Goal: Navigation & Orientation: Go to known website

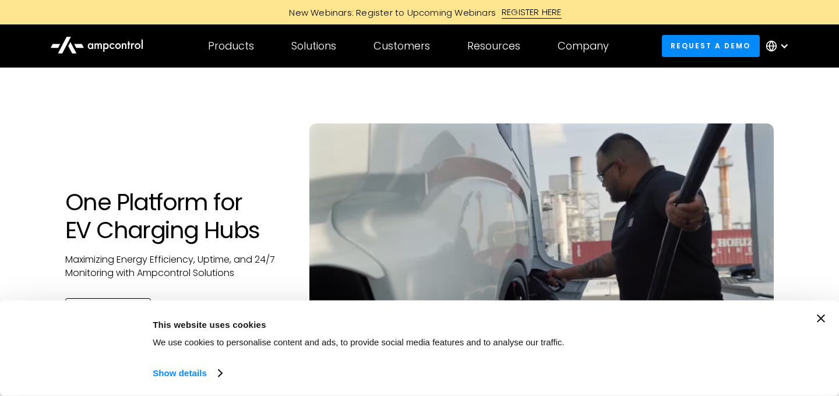
click at [793, 43] on div at bounding box center [780, 46] width 41 height 35
click at [778, 41] on div at bounding box center [780, 46] width 41 height 35
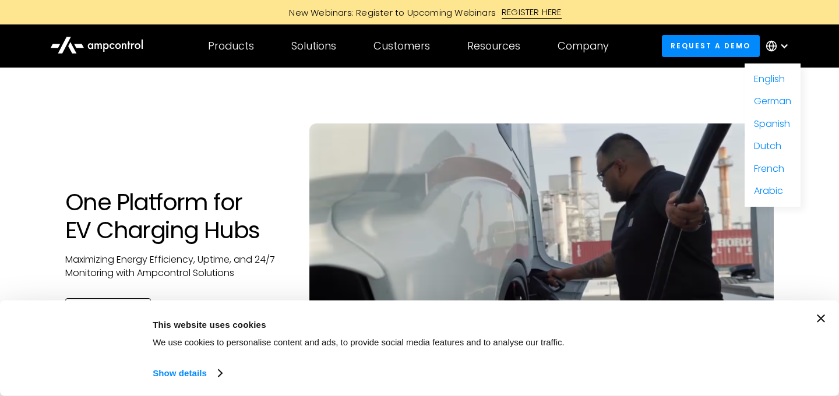
click at [102, 42] on icon at bounding box center [96, 44] width 93 height 28
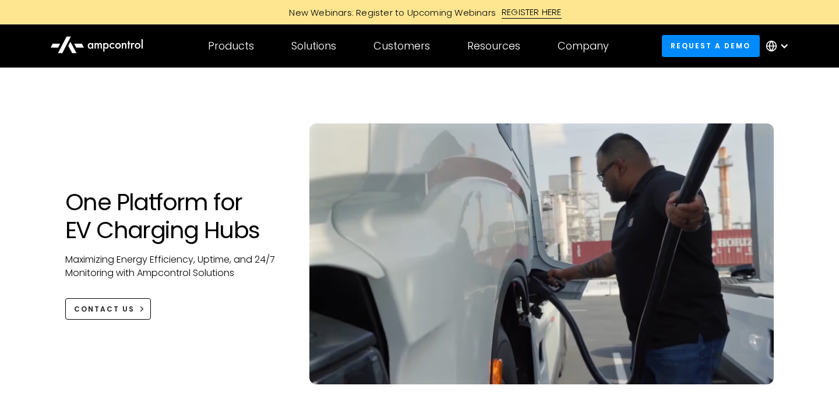
click at [782, 50] on div at bounding box center [784, 45] width 9 height 9
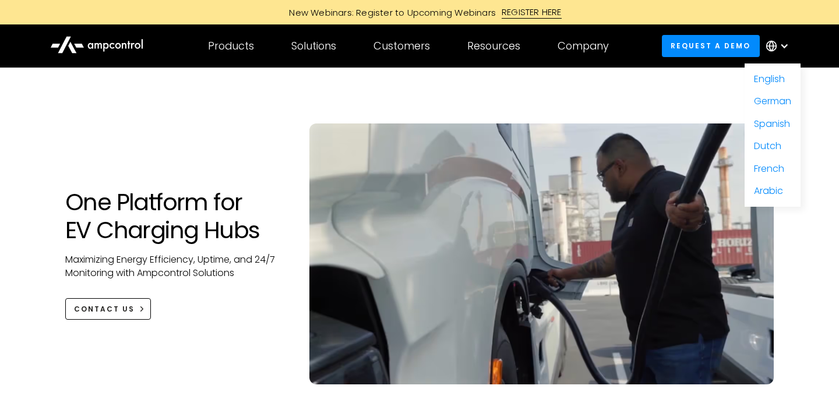
click at [628, 106] on div at bounding box center [419, 114] width 709 height 19
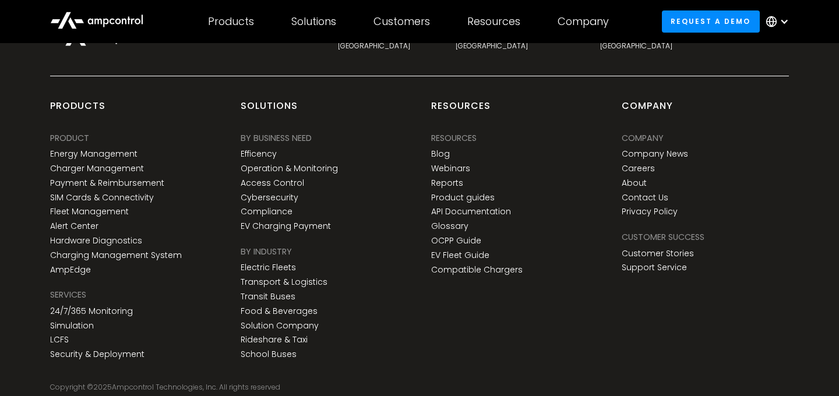
scroll to position [4328, 0]
